Goal: Task Accomplishment & Management: Manage account settings

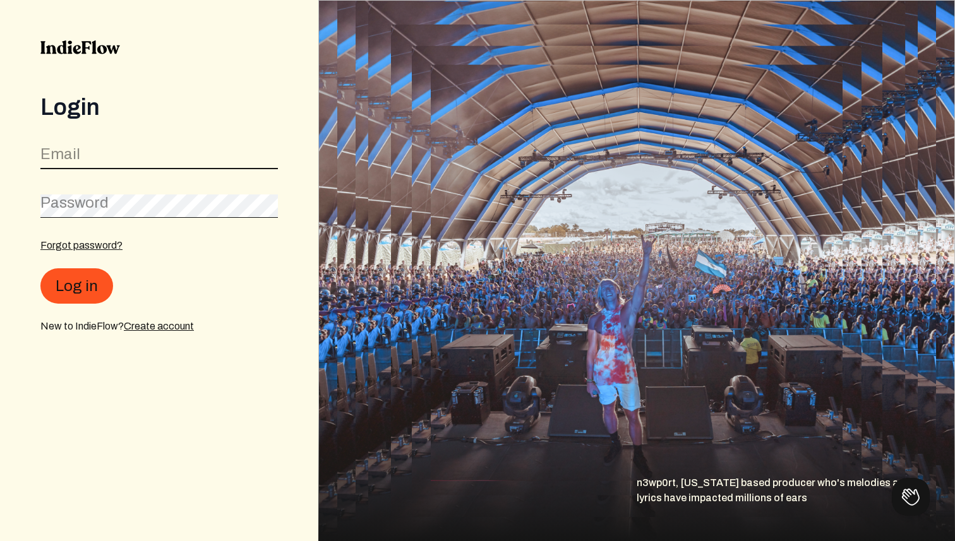
click at [116, 160] on input "email" at bounding box center [158, 157] width 237 height 24
click at [0, 540] on com-1password-button at bounding box center [0, 541] width 0 height 0
type input "[PERSON_NAME][EMAIL_ADDRESS][DOMAIN_NAME]"
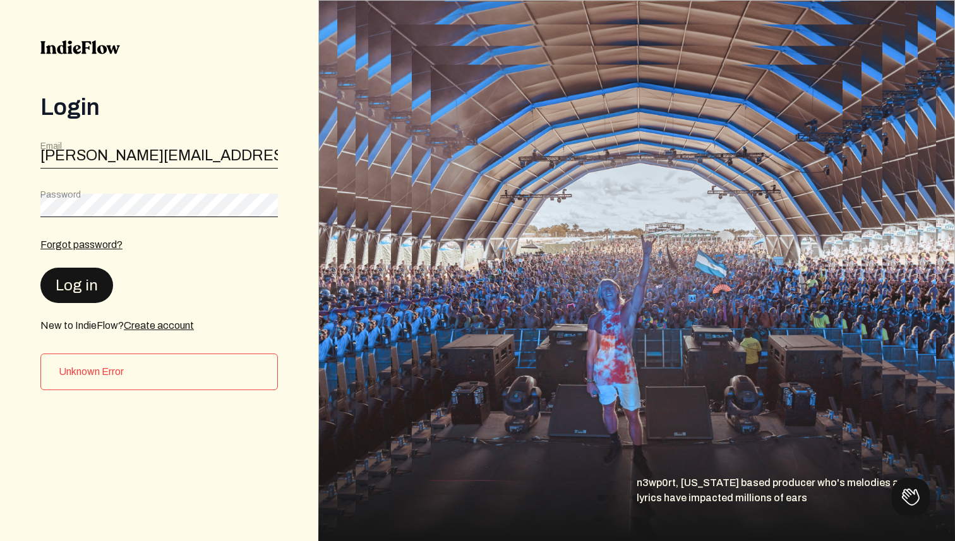
click at [90, 285] on button "Log in" at bounding box center [76, 285] width 73 height 35
click at [201, 251] on div "Forgot password?" at bounding box center [158, 244] width 237 height 15
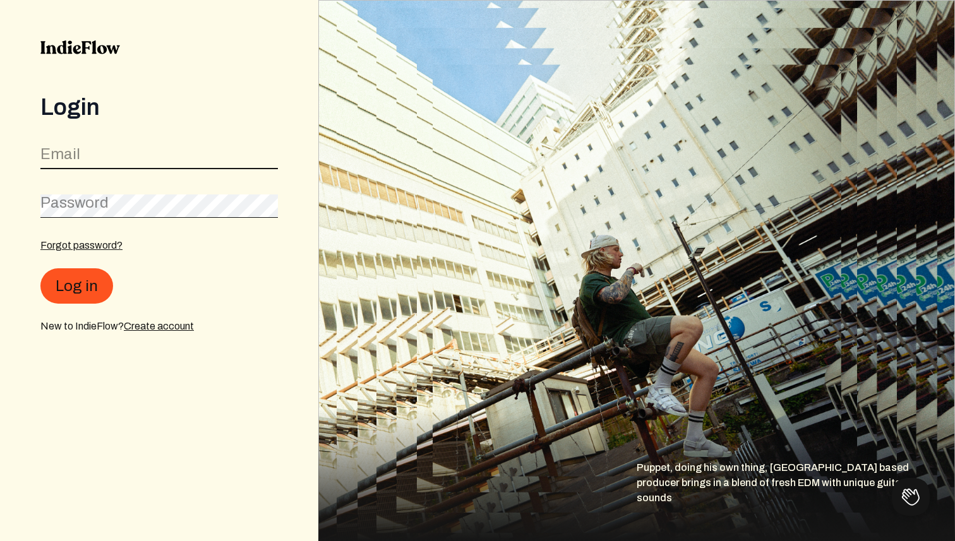
click at [103, 153] on input "email" at bounding box center [158, 157] width 237 height 24
type input "[EMAIL_ADDRESS][DOMAIN_NAME]"
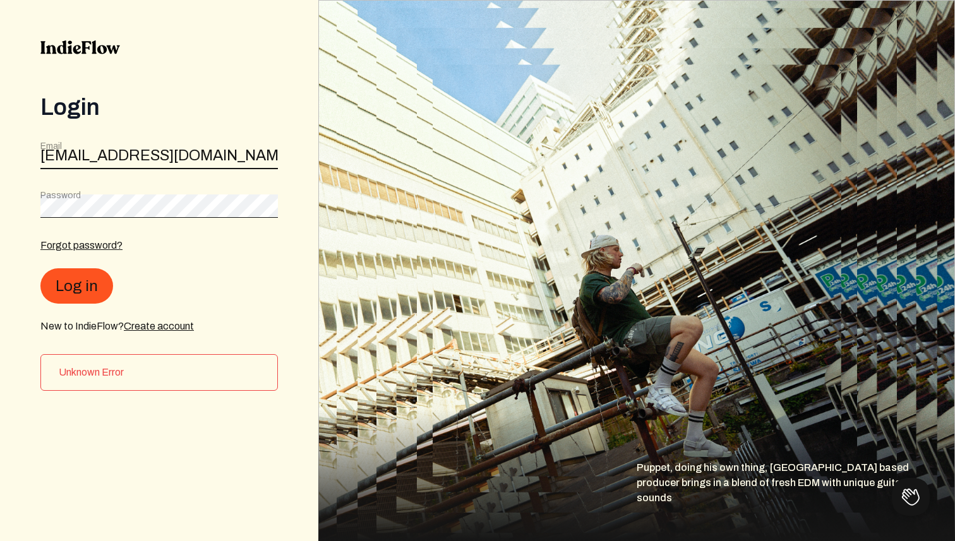
click at [124, 159] on input "djevergreenofficial@gmail.com" at bounding box center [158, 157] width 237 height 24
type input "carol@bl3ndlabs.com"
